Goal: Register for event/course

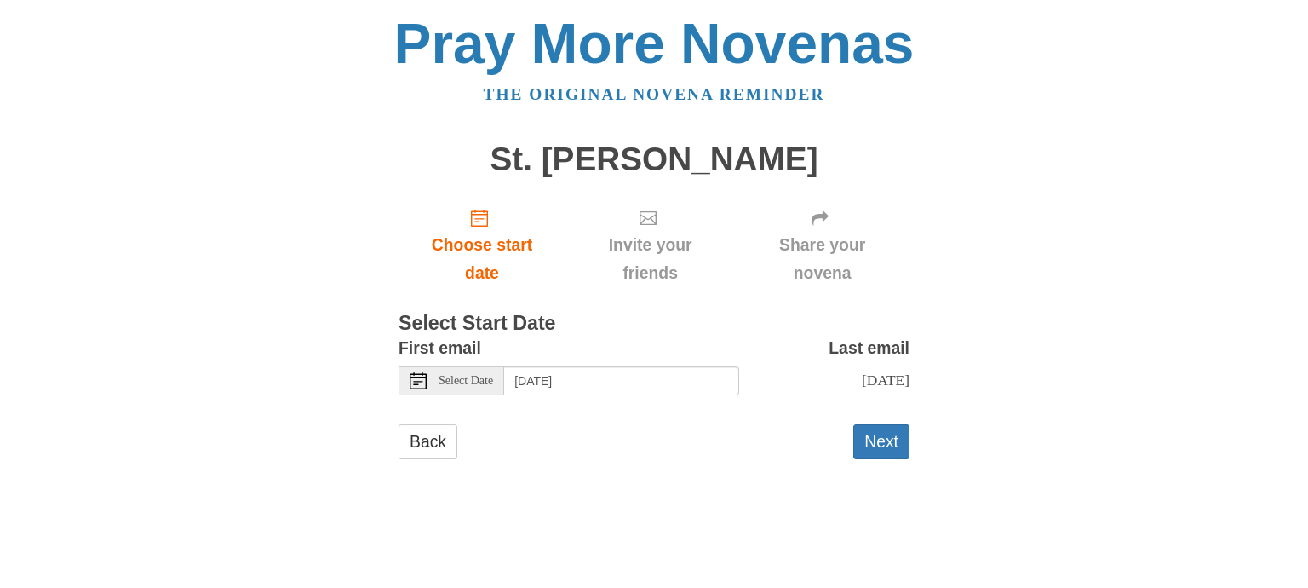
click at [456, 381] on span "Select Date" at bounding box center [466, 381] width 55 height 12
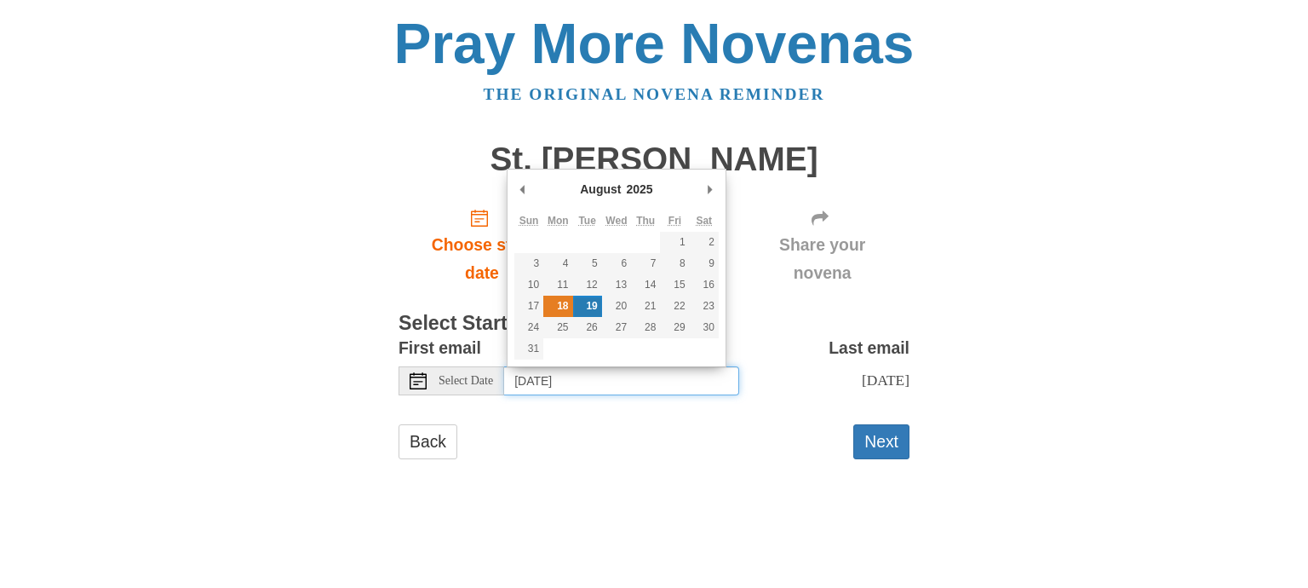
type input "Monday, August 18th"
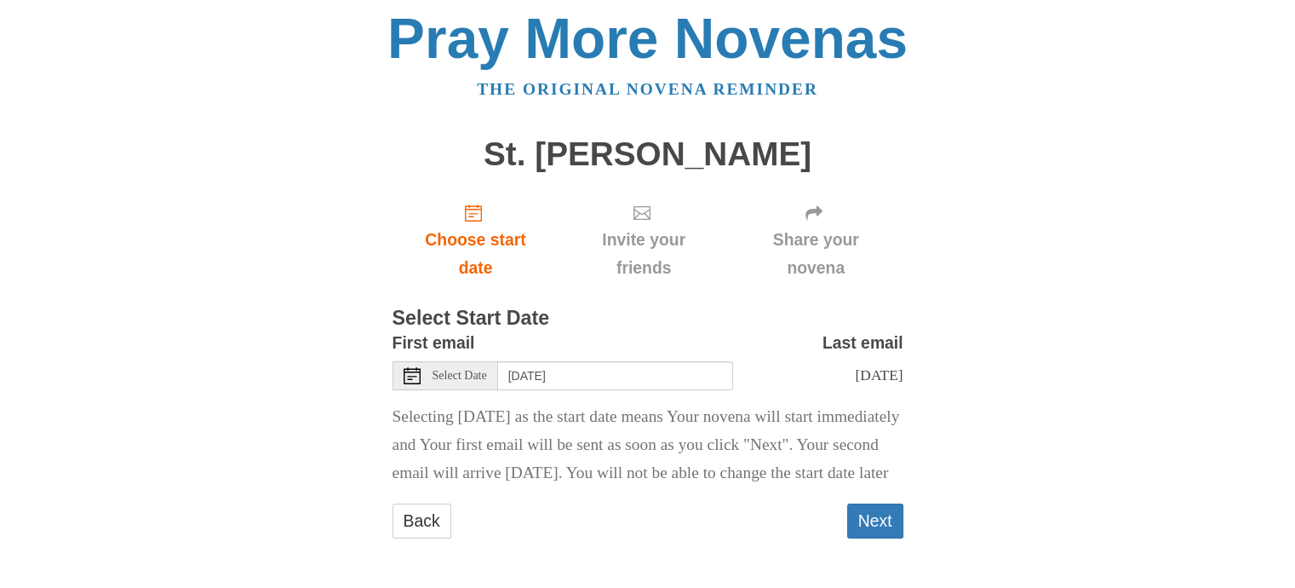
scroll to position [49, 0]
click at [875, 516] on button "Next" at bounding box center [875, 520] width 56 height 35
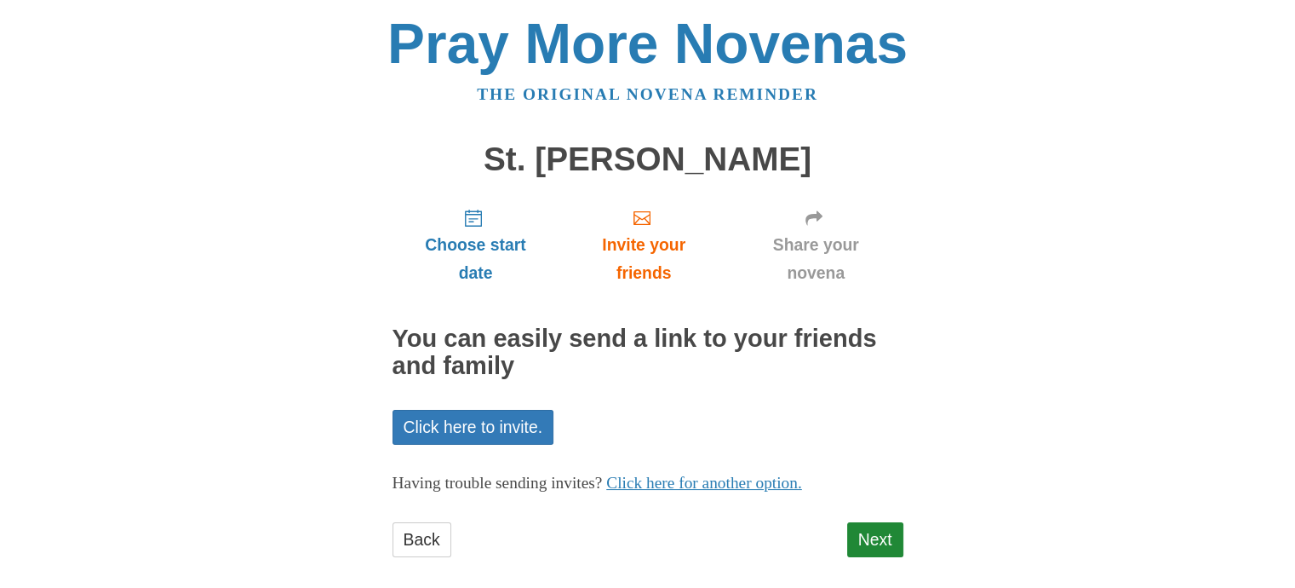
scroll to position [18, 0]
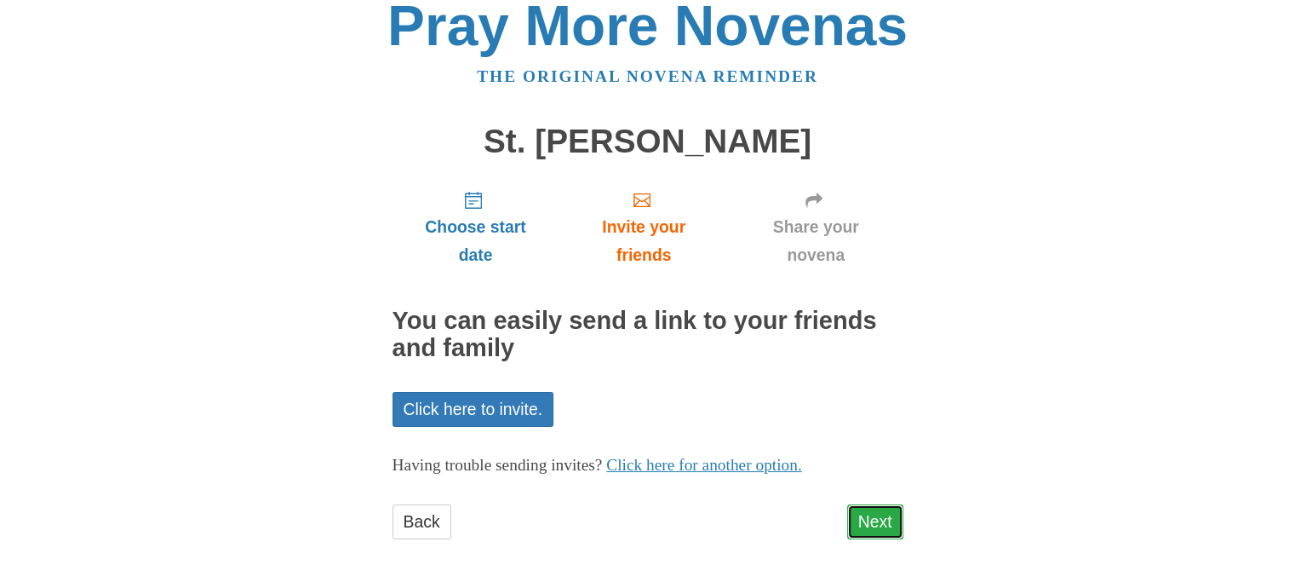
click at [893, 508] on link "Next" at bounding box center [875, 521] width 56 height 35
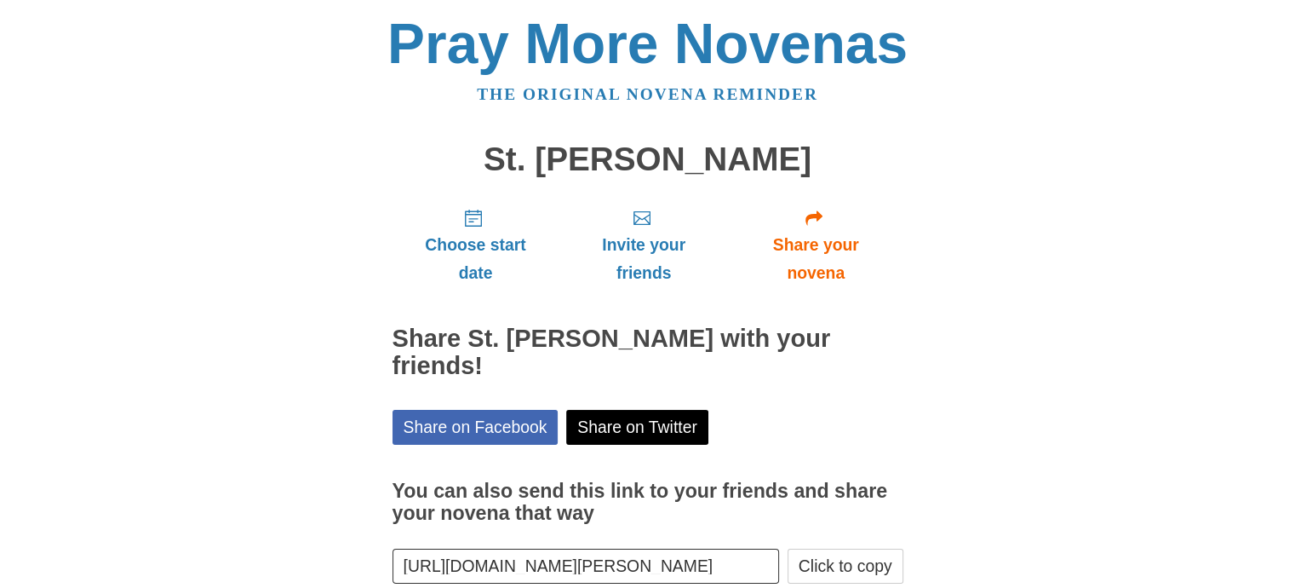
scroll to position [68, 0]
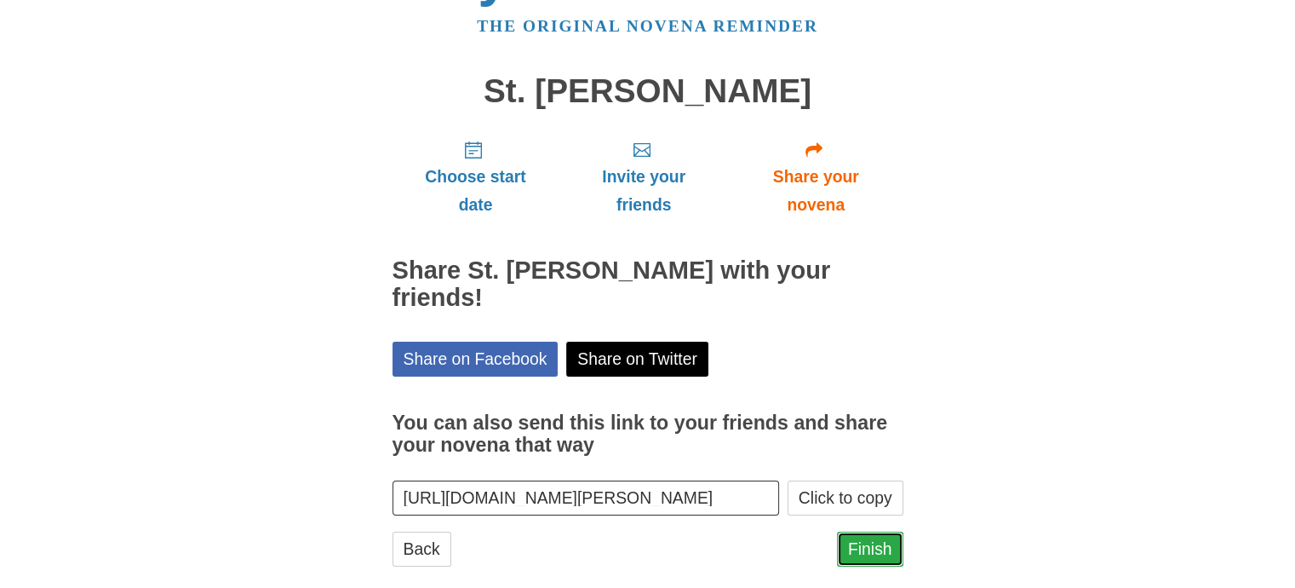
click at [885, 531] on link "Finish" at bounding box center [870, 548] width 66 height 35
